Goal: Find specific page/section: Find specific page/section

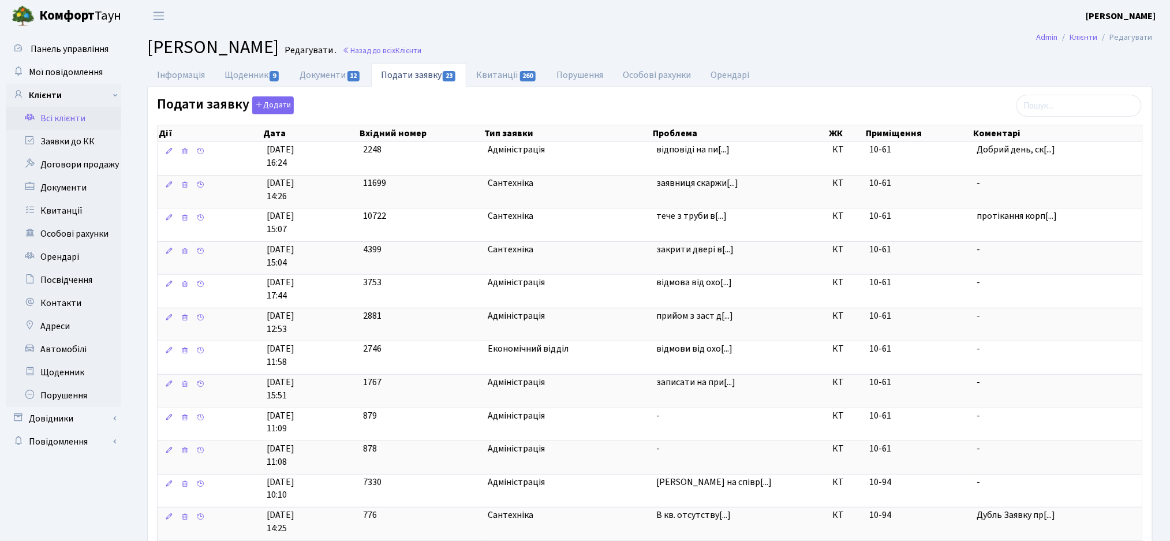
click at [64, 120] on link "Всі клієнти" at bounding box center [63, 118] width 115 height 23
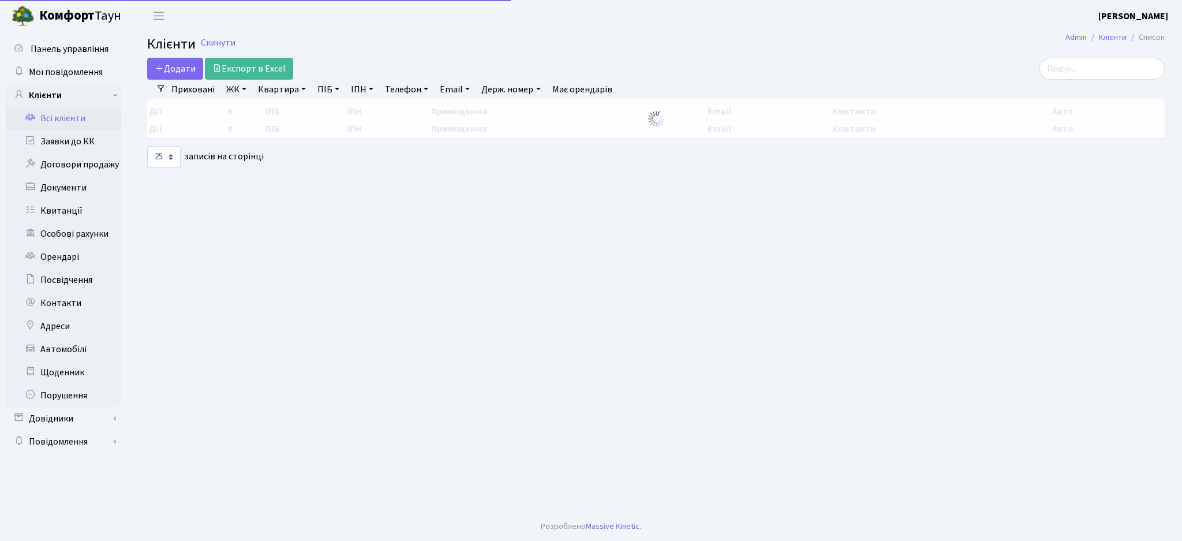
select select "25"
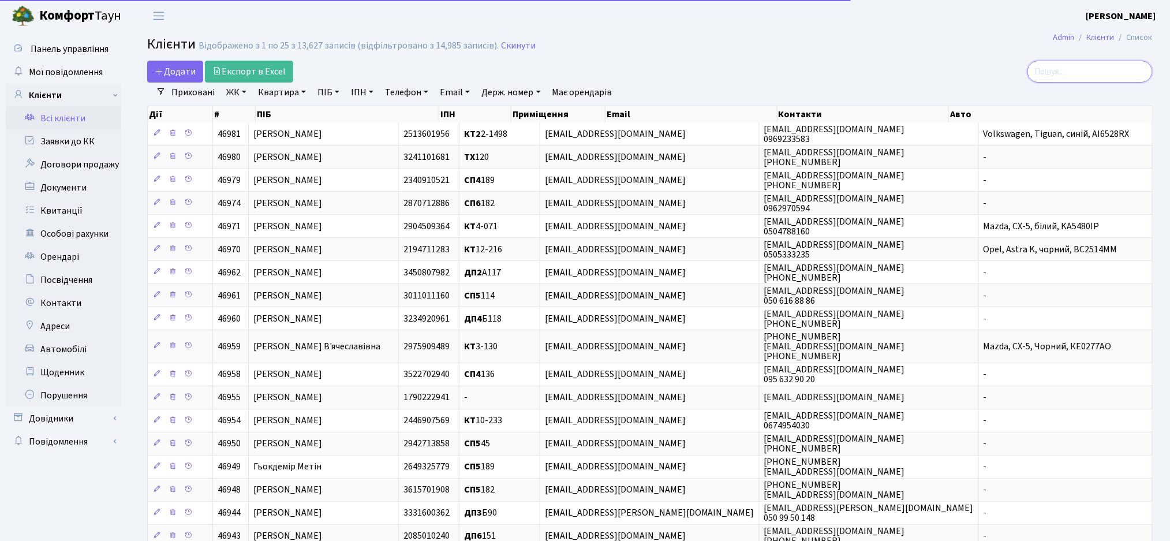
click at [1069, 74] on input "search" at bounding box center [1090, 72] width 125 height 22
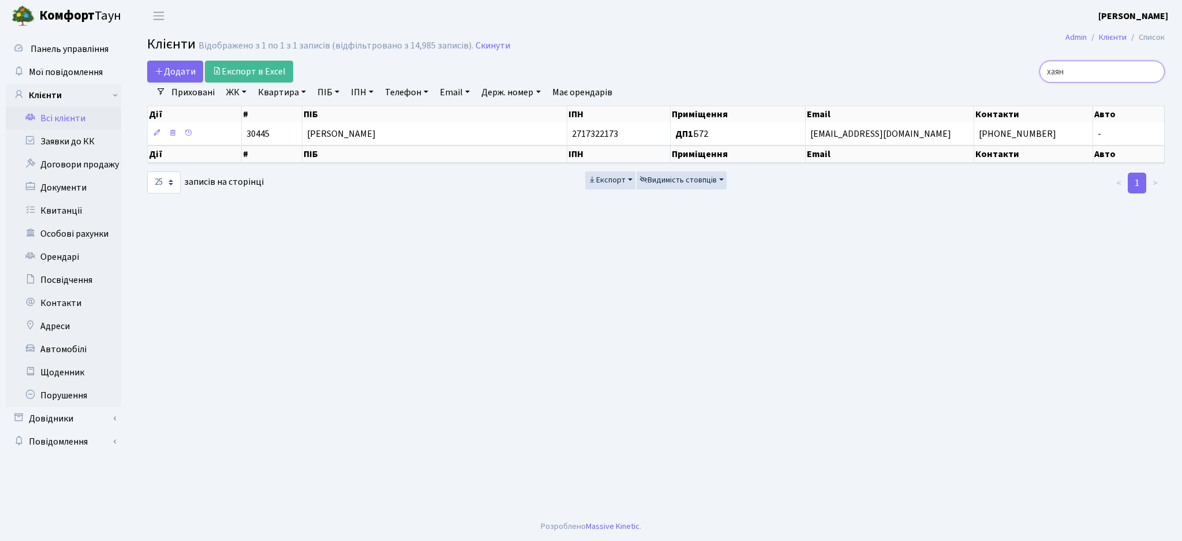
type input "хаян"
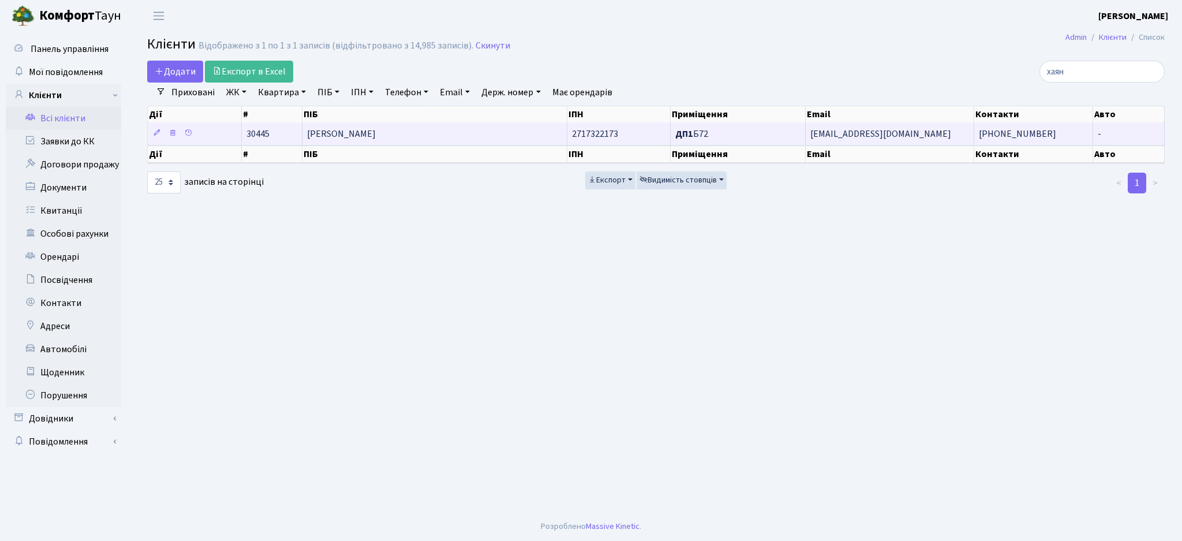
click at [397, 124] on td "Хаян Володимир Олександрович" at bounding box center [434, 133] width 265 height 23
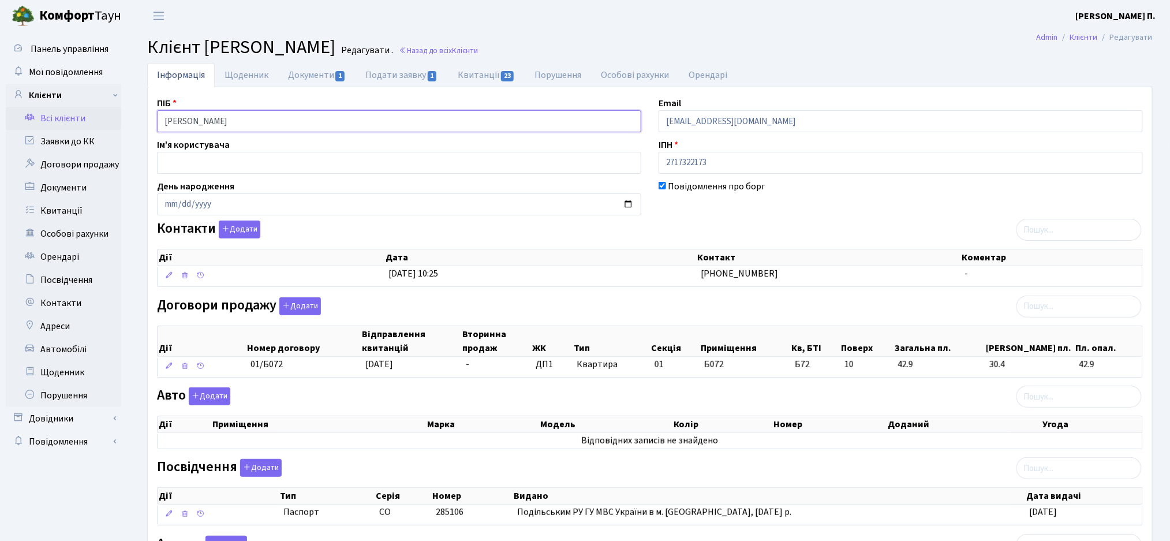
drag, startPoint x: 296, startPoint y: 120, endPoint x: 182, endPoint y: 119, distance: 114.3
click at [182, 119] on input "Хаян Володимир Олександрович" at bounding box center [399, 121] width 484 height 22
click at [879, 393] on div "Авто Додати Дії Приміщення Марка Модель Колір Номер Доданий Угода Дії" at bounding box center [649, 420] width 1003 height 66
click at [302, 73] on link "Документи 1" at bounding box center [316, 75] width 77 height 24
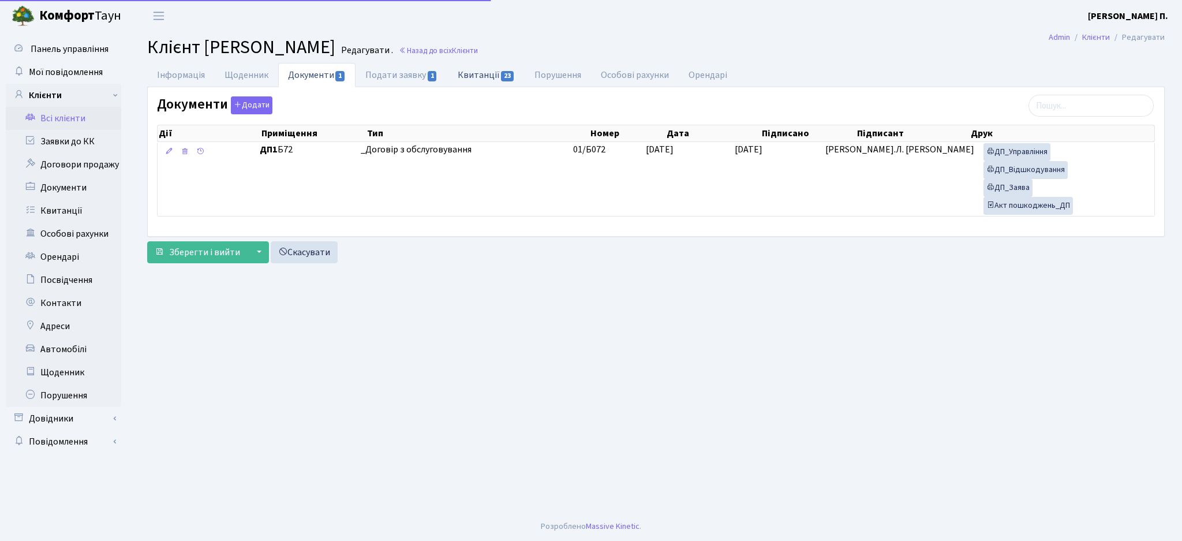
click at [485, 71] on link "Квитанції 23" at bounding box center [486, 75] width 77 height 24
select select "25"
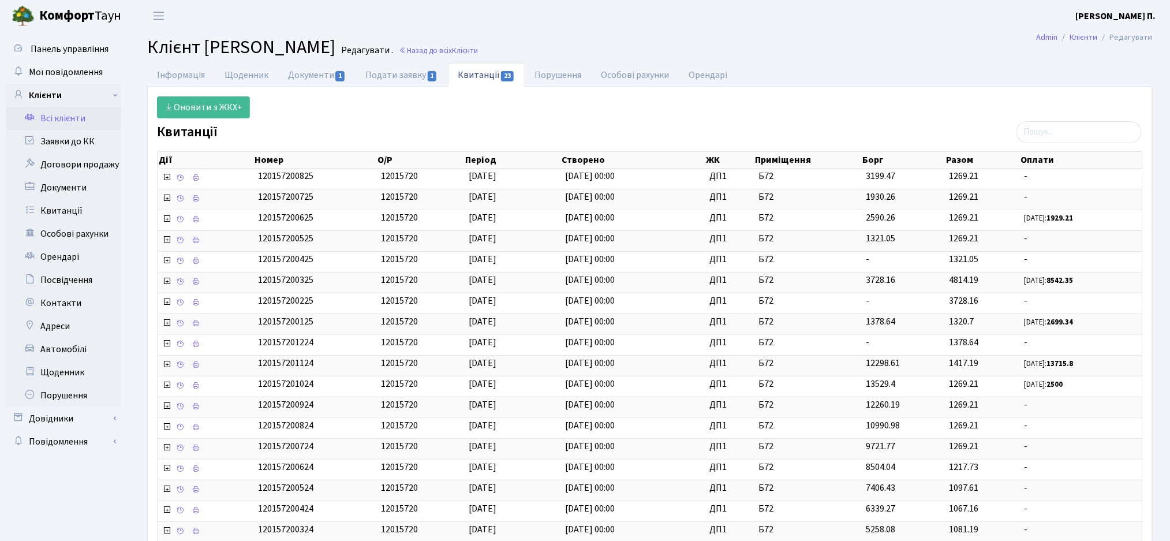
click at [62, 119] on link "Всі клієнти" at bounding box center [63, 118] width 115 height 23
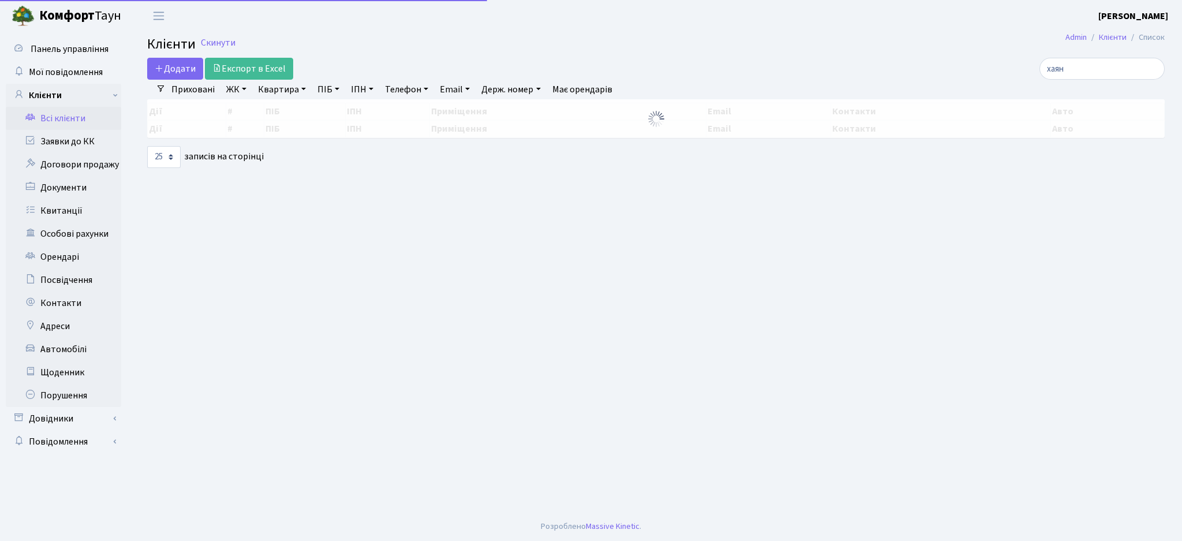
select select "25"
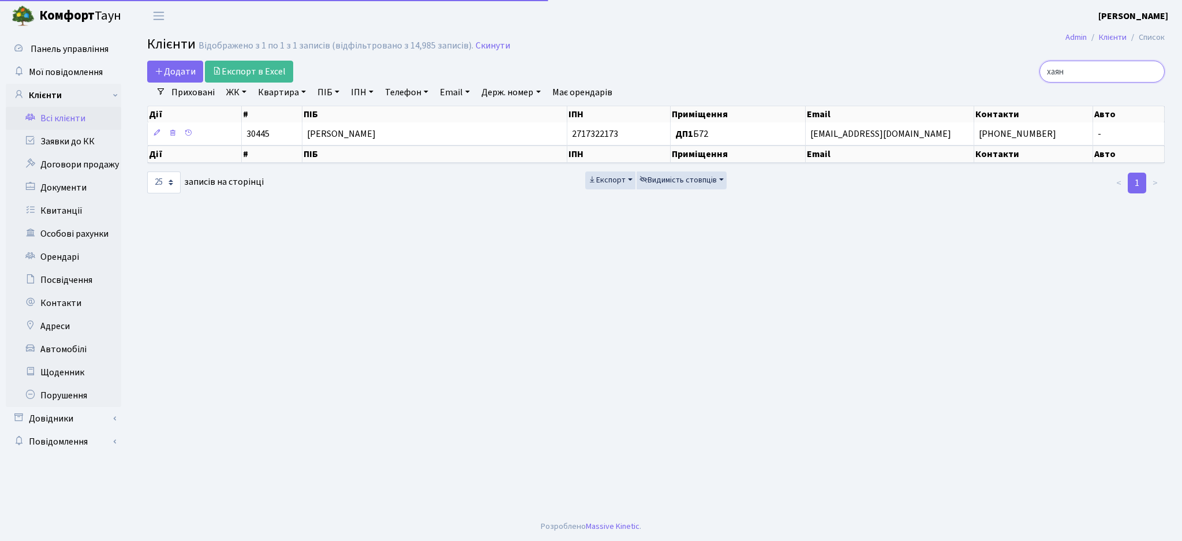
drag, startPoint x: 1094, startPoint y: 72, endPoint x: 904, endPoint y: 62, distance: 190.1
click at [904, 62] on div "хаян" at bounding box center [1001, 72] width 328 height 22
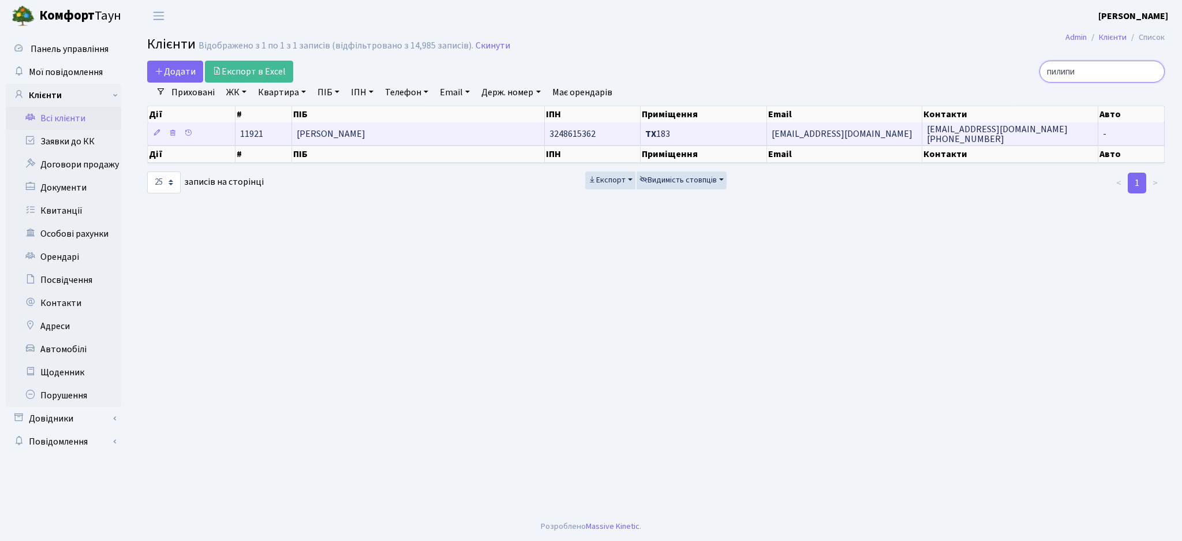
type input "пилипи"
click at [722, 140] on td "ТХ 183" at bounding box center [704, 133] width 126 height 23
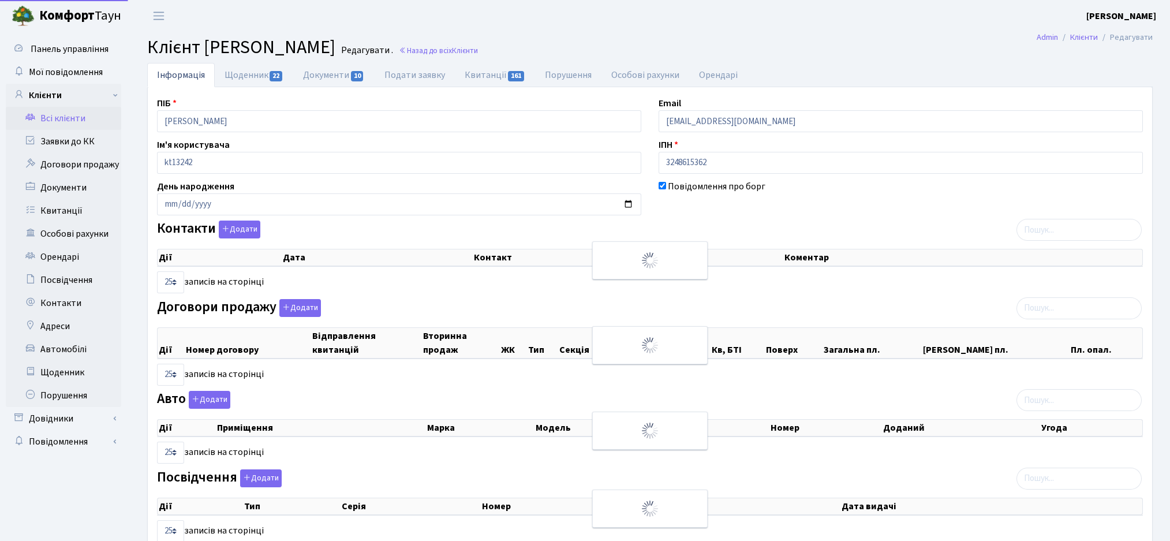
select select "25"
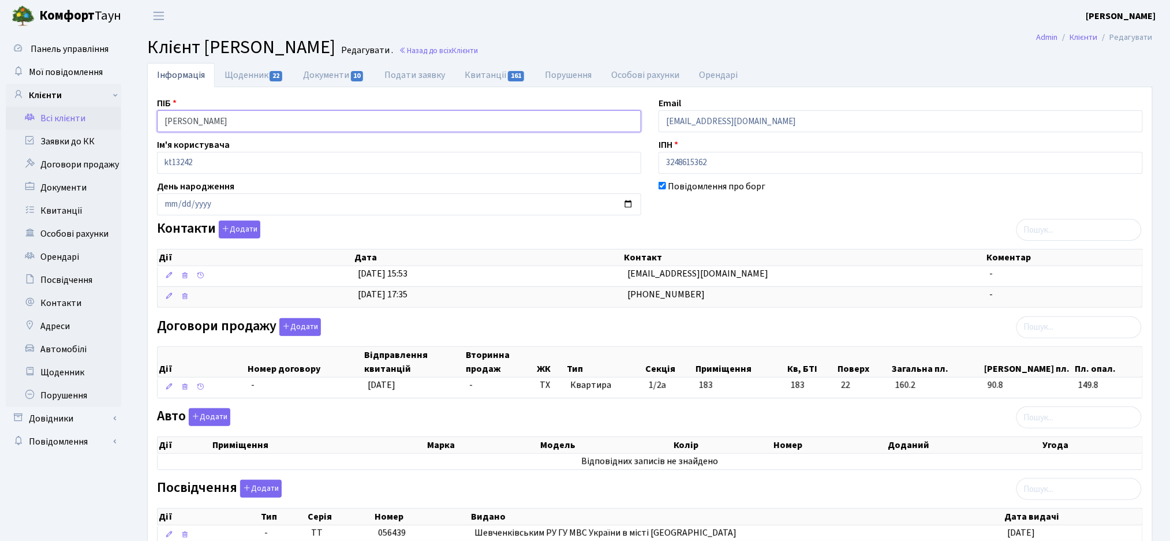
drag, startPoint x: 304, startPoint y: 128, endPoint x: 158, endPoint y: 130, distance: 146.1
click at [158, 130] on input "[PERSON_NAME]" at bounding box center [399, 121] width 484 height 22
